Goal: Communication & Community: Connect with others

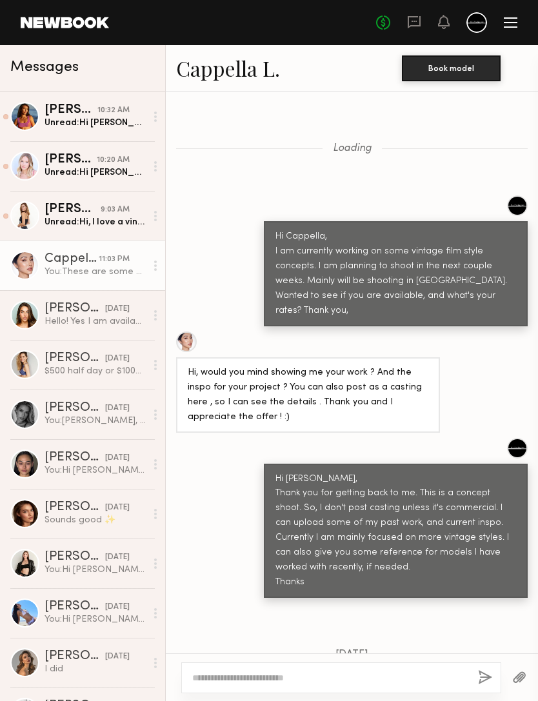
scroll to position [1735, 0]
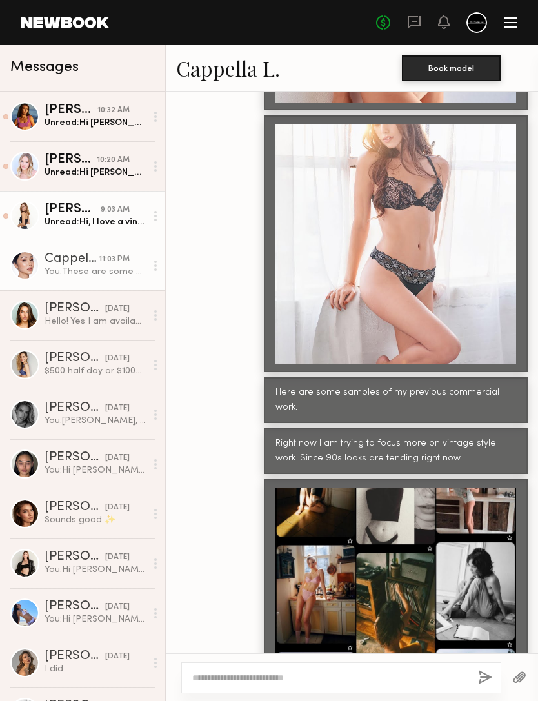
click at [103, 219] on div "Unread: Hi, I love a vintage film concept. I’m available between august 21-23rd…" at bounding box center [94, 222] width 101 height 12
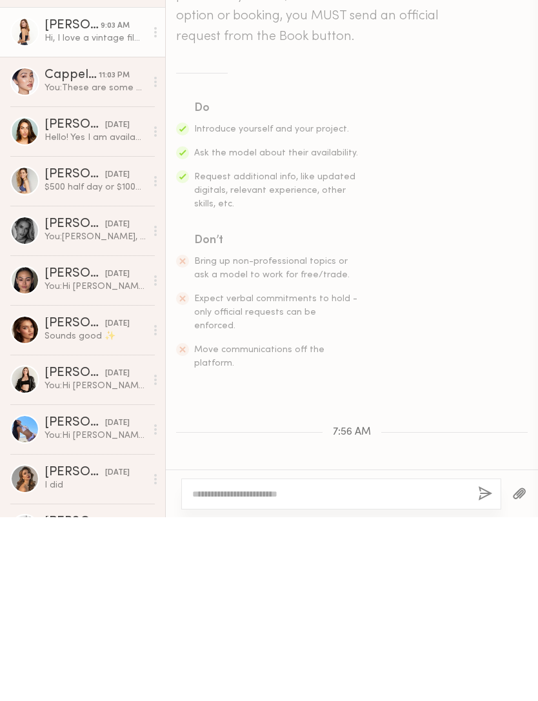
scroll to position [227, 0]
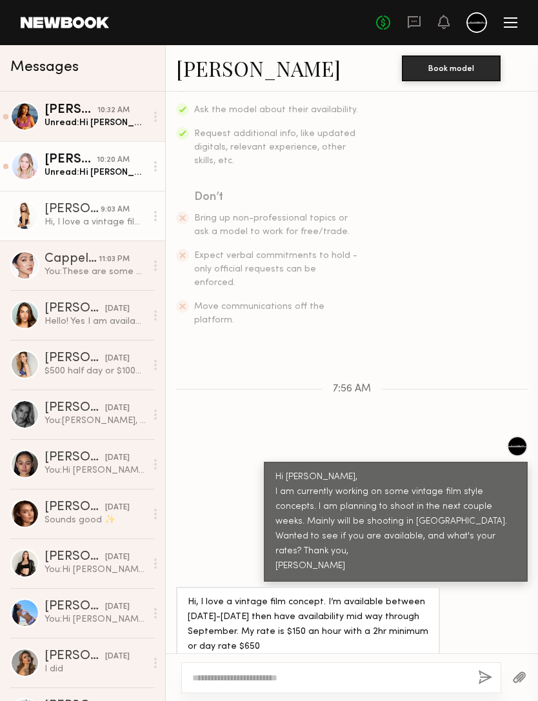
click at [87, 166] on div "Natalie C." at bounding box center [70, 159] width 52 height 13
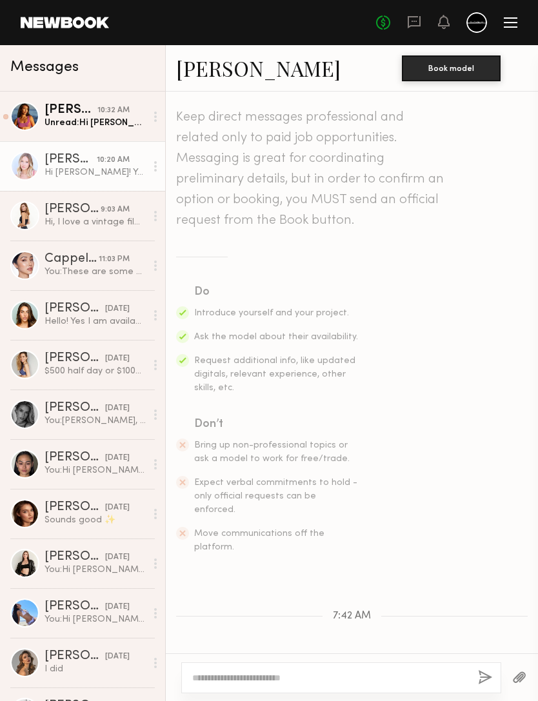
click at [231, 72] on link "Natalie C." at bounding box center [258, 68] width 164 height 28
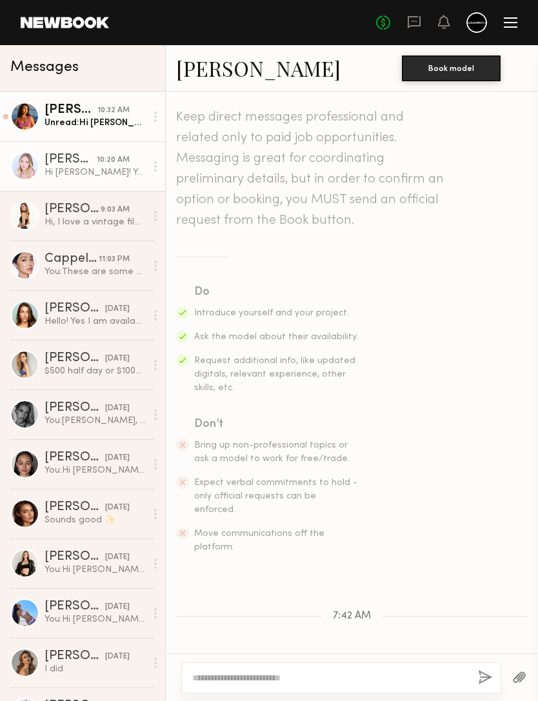
click at [100, 120] on div "Unread: Hi Maggie! Do you have a link to any of your work?" at bounding box center [94, 123] width 101 height 12
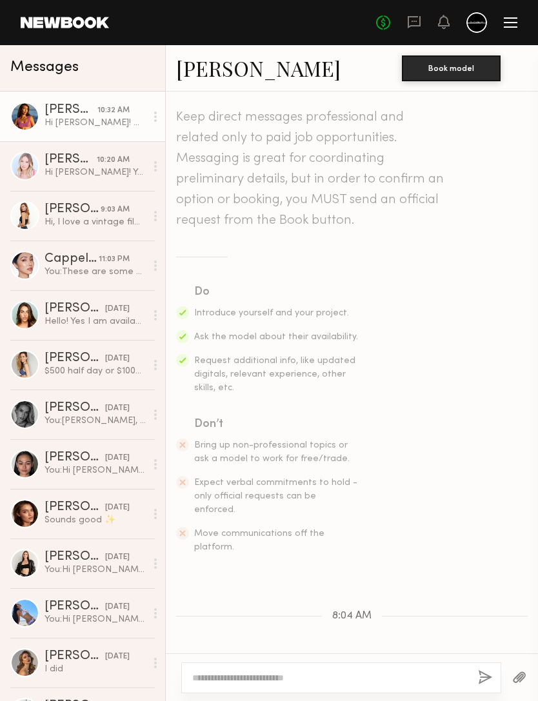
click at [254, 70] on link "Giavanna D." at bounding box center [258, 68] width 164 height 28
click at [378, 671] on textarea at bounding box center [329, 677] width 275 height 13
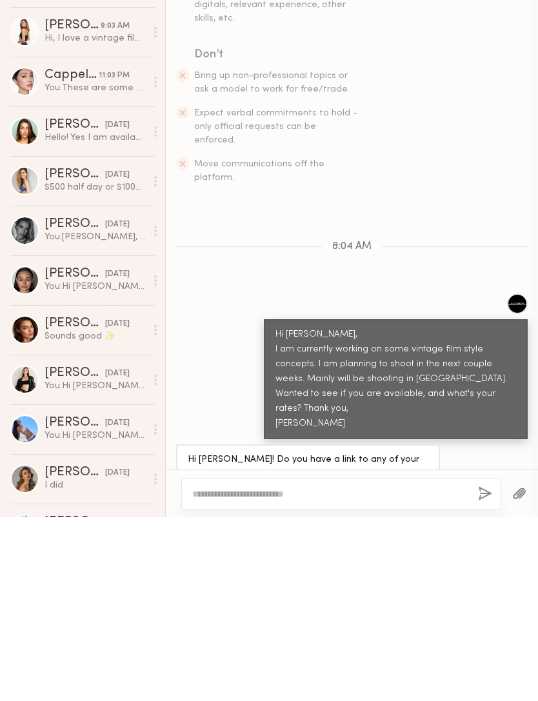
scroll to position [184, 0]
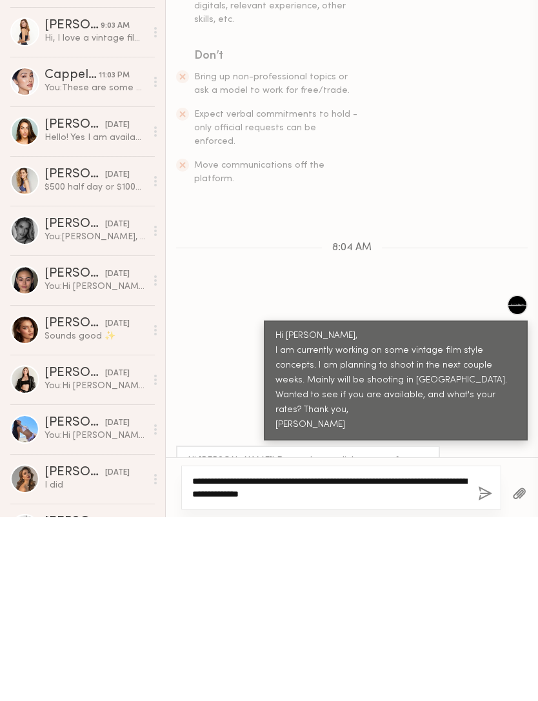
type textarea "**********"
click at [491, 670] on button "button" at bounding box center [485, 678] width 14 height 16
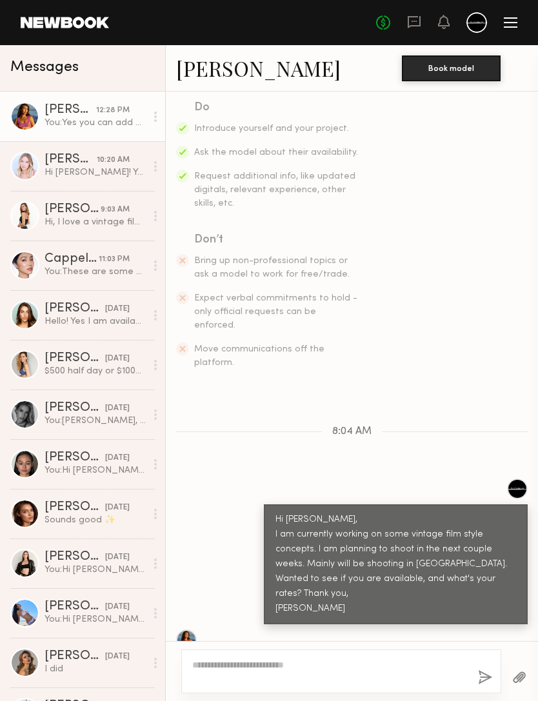
scroll to position [358, 0]
